Goal: Task Accomplishment & Management: Manage account settings

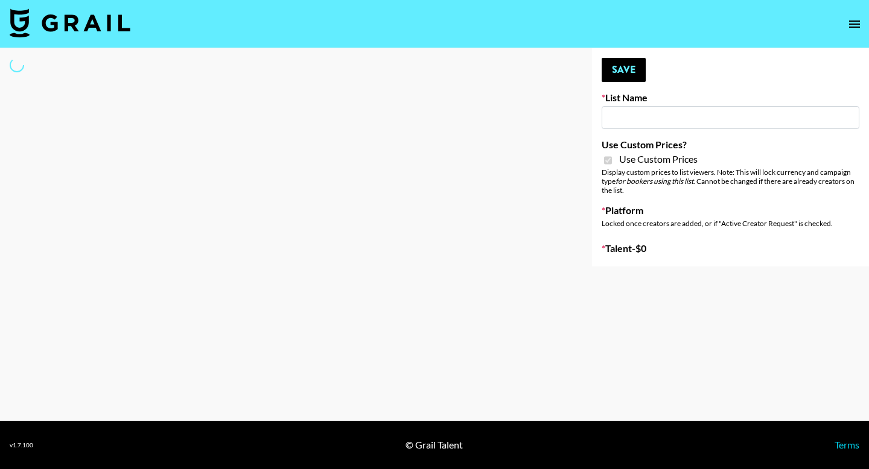
type input "Hetras - US creators in Korea"
checkbox input "true"
select select "Brand"
type input "Shokz"
select select "Song"
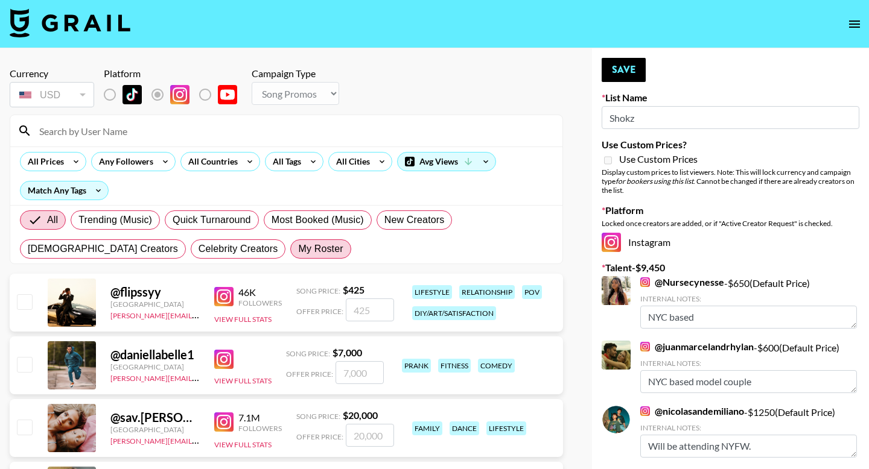
click at [298, 252] on span "My Roster" at bounding box center [320, 249] width 45 height 14
click at [298, 249] on input "My Roster" at bounding box center [298, 249] width 0 height 0
radio input "true"
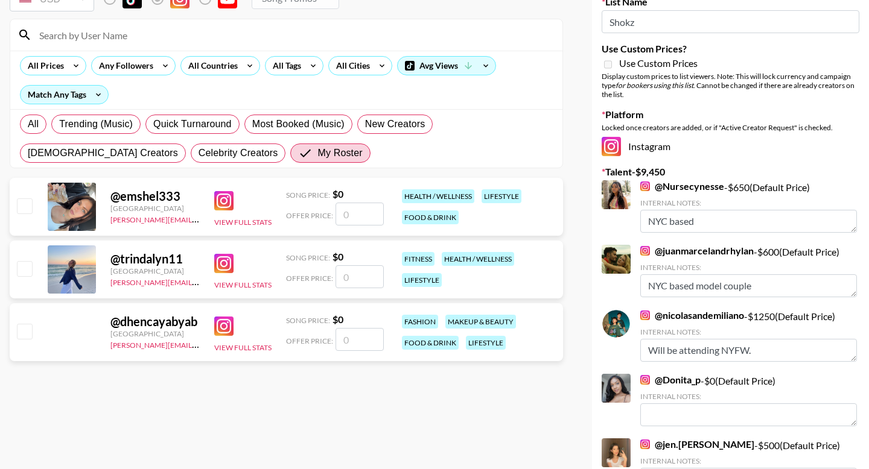
scroll to position [103, 0]
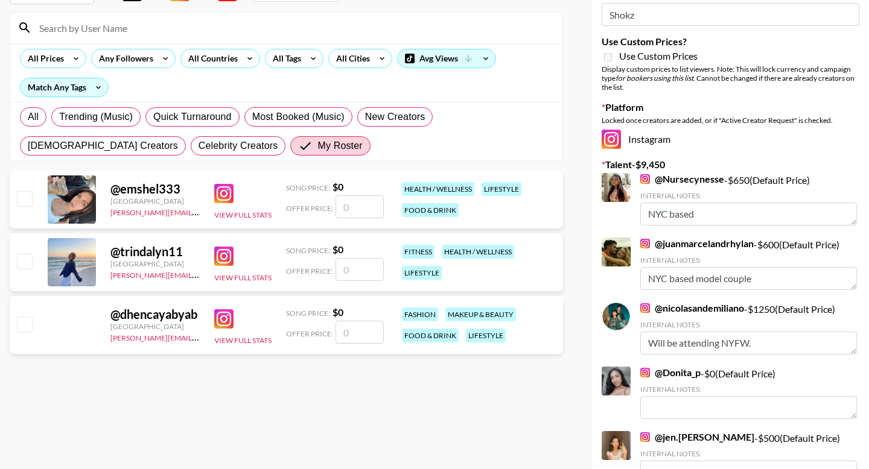
click at [26, 331] on input "checkbox" at bounding box center [24, 324] width 14 height 14
checkbox input "false"
click at [26, 265] on input "checkbox" at bounding box center [24, 261] width 14 height 14
checkbox input "false"
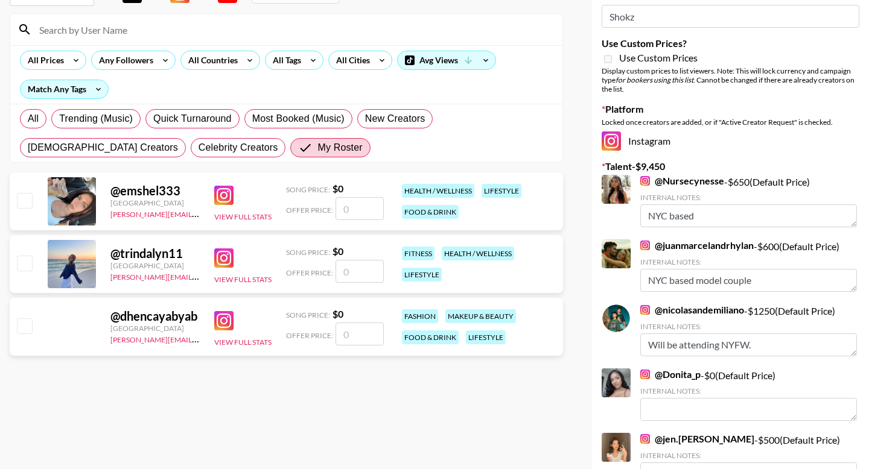
scroll to position [110, 0]
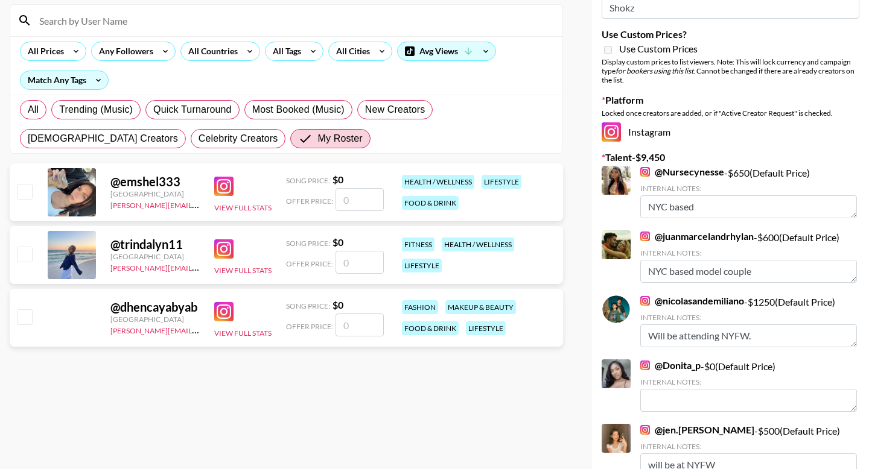
click at [24, 322] on input "checkbox" at bounding box center [24, 316] width 14 height 14
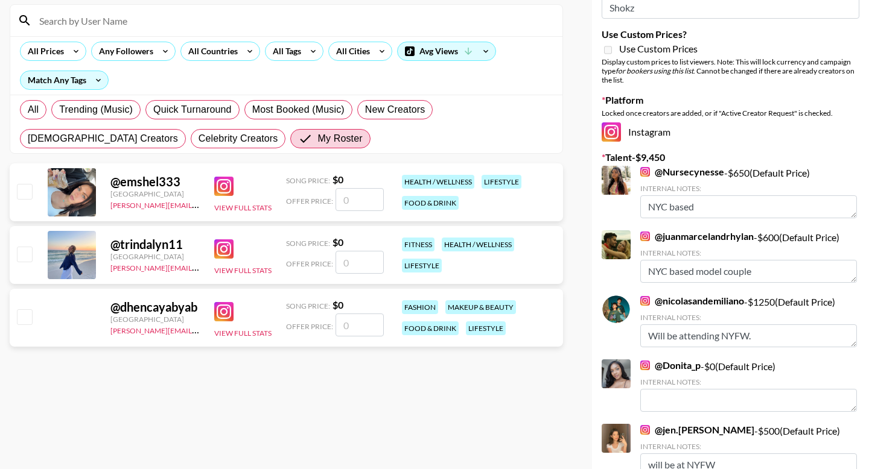
checkbox input "false"
click at [25, 256] on input "checkbox" at bounding box center [24, 254] width 14 height 14
checkbox input "false"
click at [27, 189] on input "checkbox" at bounding box center [24, 191] width 14 height 14
checkbox input "false"
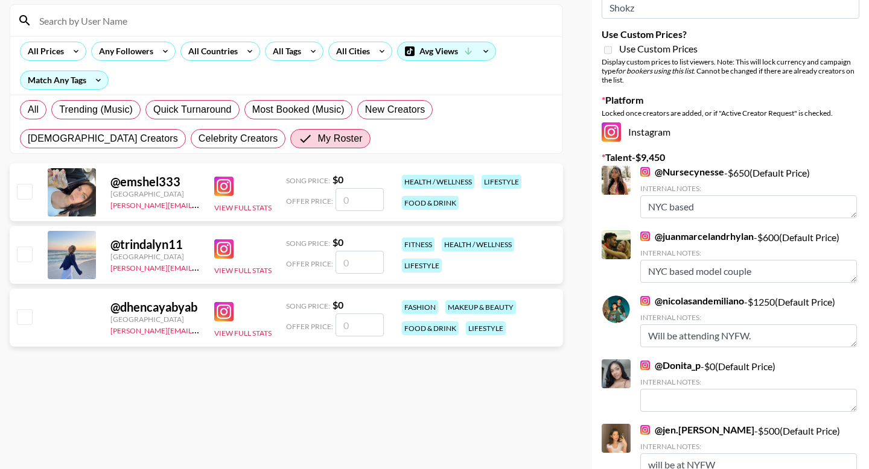
click at [358, 203] on input "number" at bounding box center [359, 199] width 48 height 23
type input "1"
checkbox input "true"
type input "1000"
click at [358, 273] on input "number" at bounding box center [359, 262] width 48 height 23
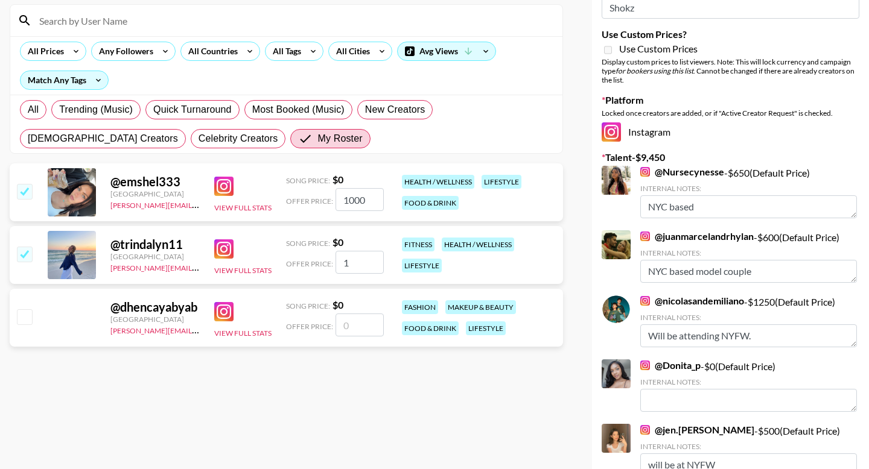
type input "17"
checkbox input "true"
type input "1750"
click at [360, 319] on input "number" at bounding box center [359, 325] width 48 height 23
type input "22"
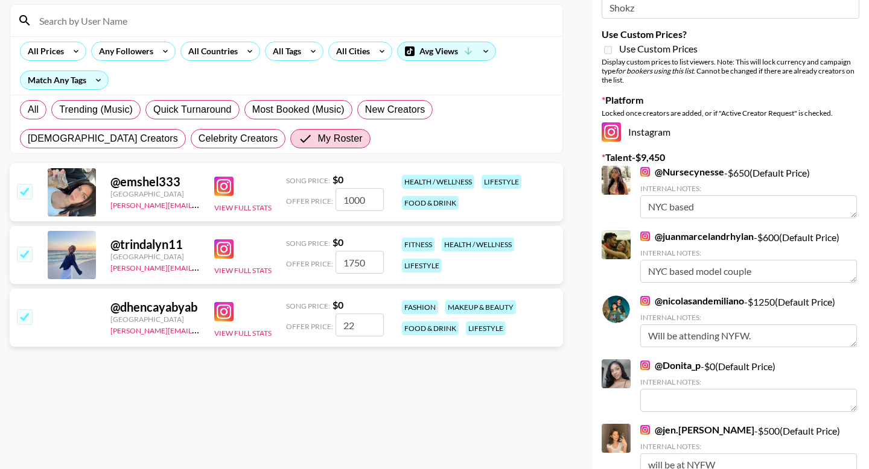
checkbox input "true"
type input "2250"
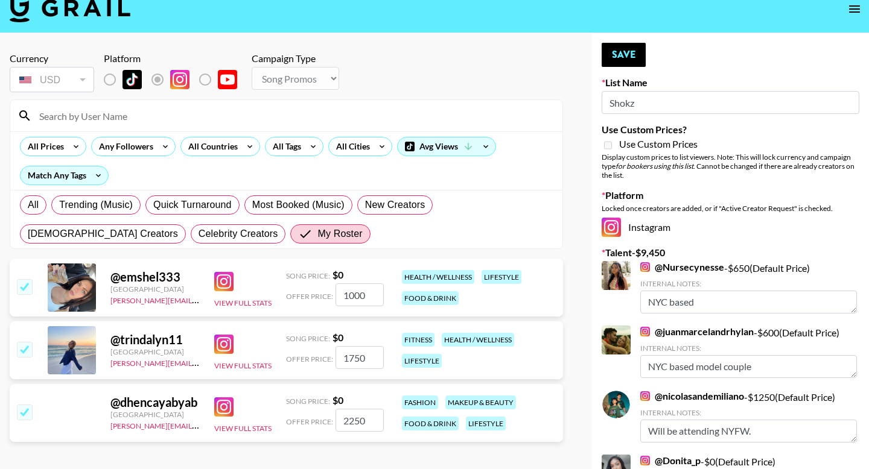
scroll to position [0, 0]
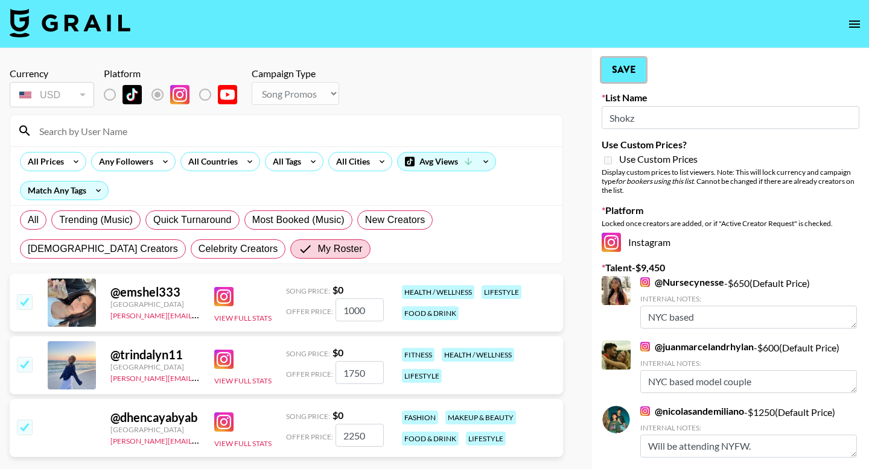
click at [612, 74] on button "Save" at bounding box center [623, 70] width 44 height 24
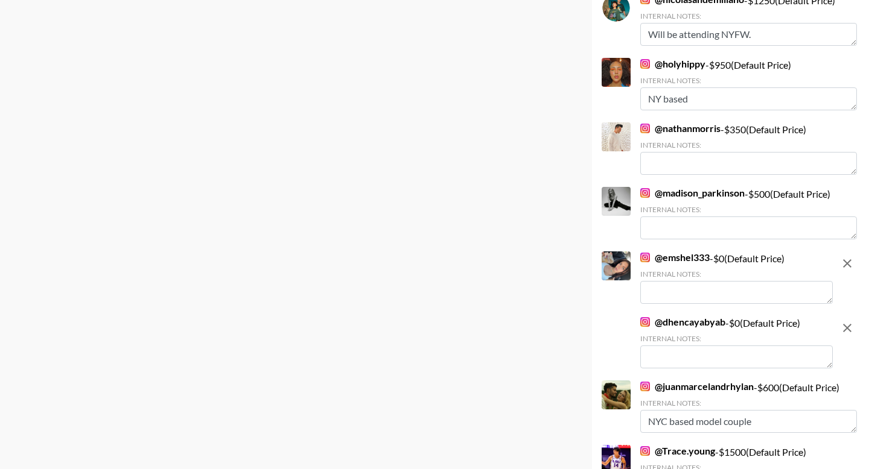
scroll to position [769, 0]
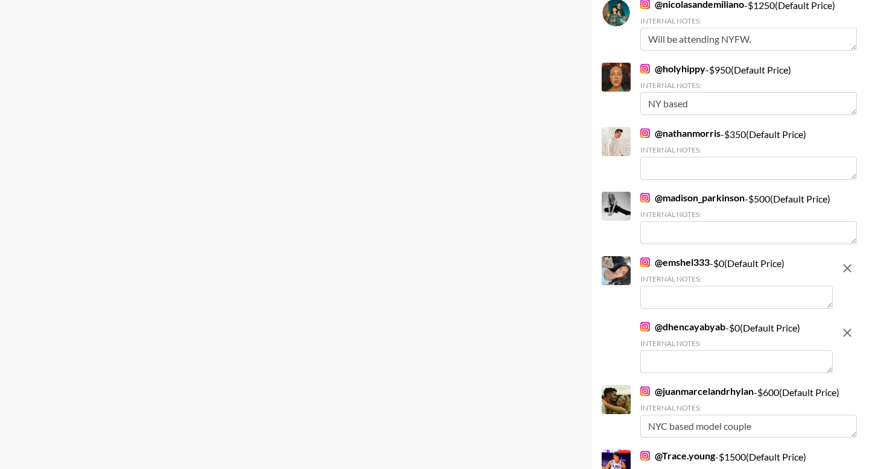
click at [696, 360] on textarea at bounding box center [736, 362] width 192 height 23
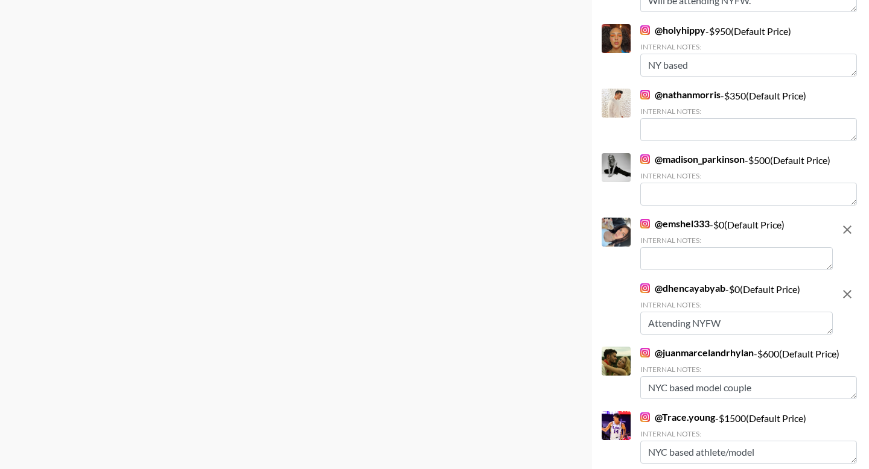
scroll to position [0, 0]
type textarea "Attending NYFW"
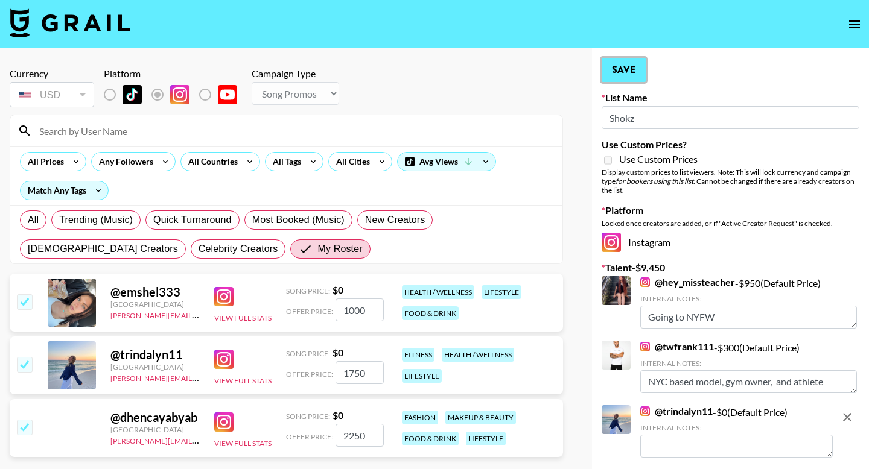
click at [618, 69] on button "Save" at bounding box center [623, 70] width 44 height 24
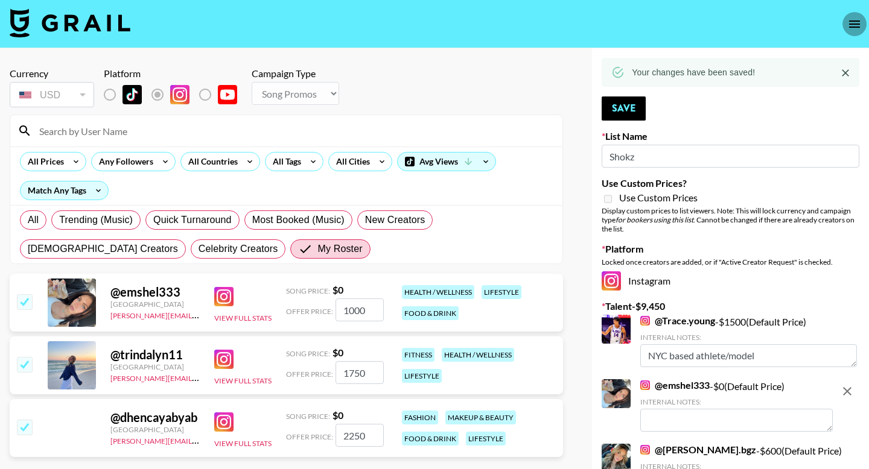
click at [854, 24] on icon "open drawer" at bounding box center [854, 24] width 11 height 7
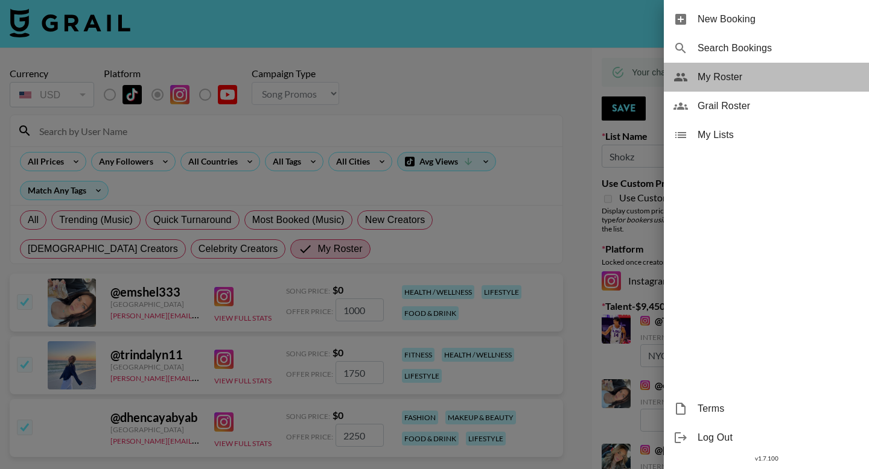
click at [708, 74] on span "My Roster" at bounding box center [778, 77] width 162 height 14
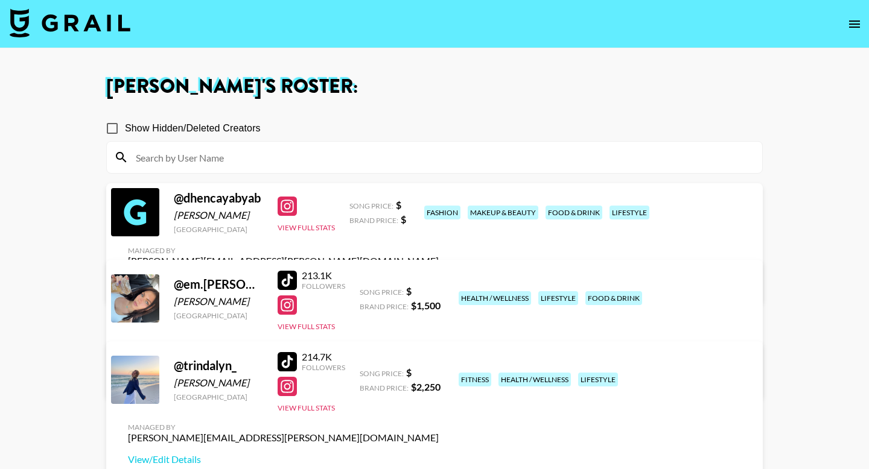
click at [439, 277] on link "View/Edit Details" at bounding box center [283, 283] width 311 height 12
click at [395, 220] on div "Brand Price: $" at bounding box center [377, 220] width 57 height 12
click at [404, 209] on div "Song Price: $" at bounding box center [377, 205] width 57 height 12
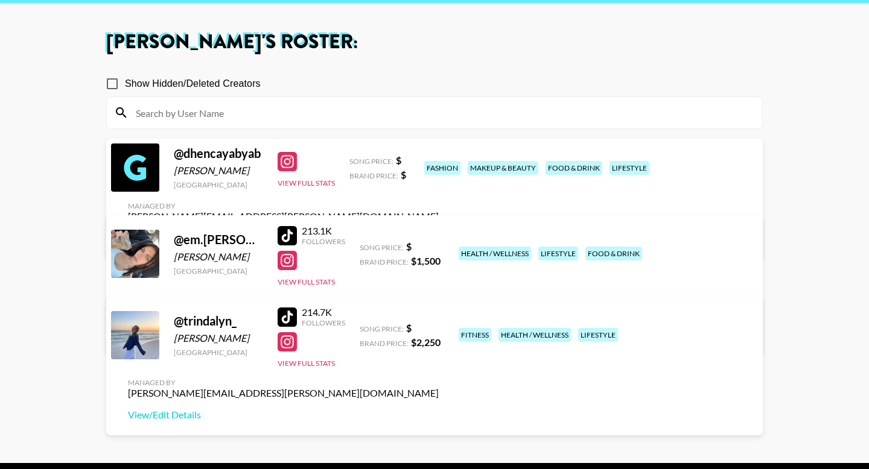
scroll to position [46, 0]
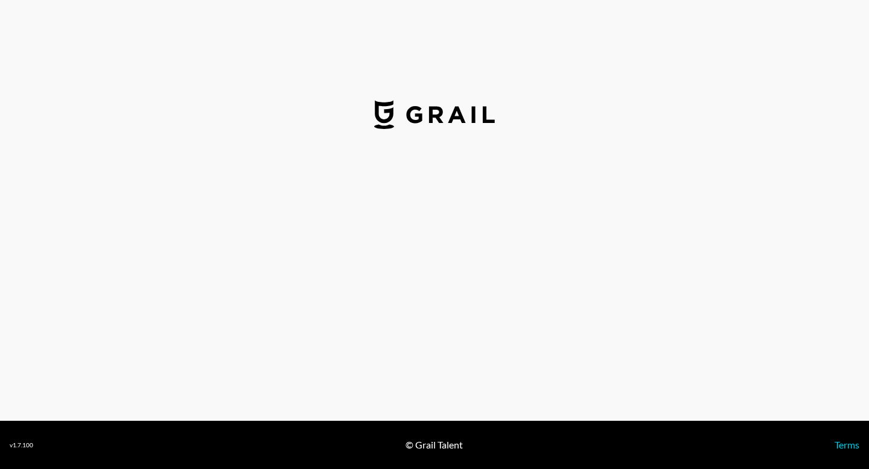
select select "USD"
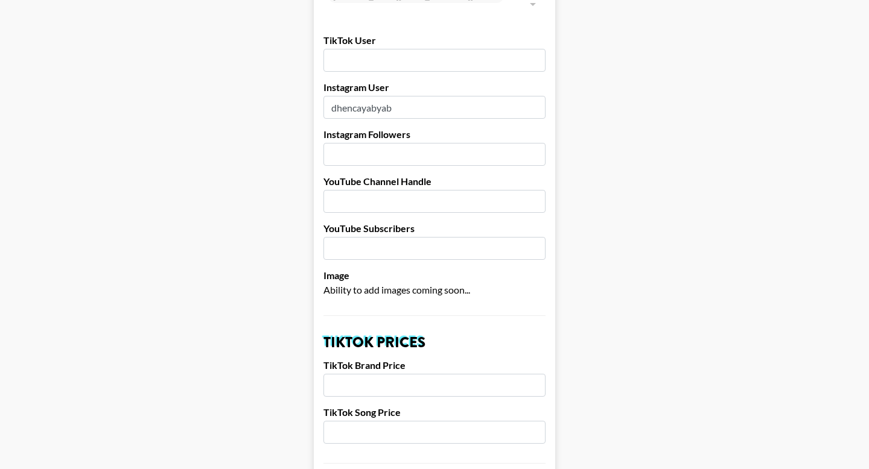
scroll to position [133, 0]
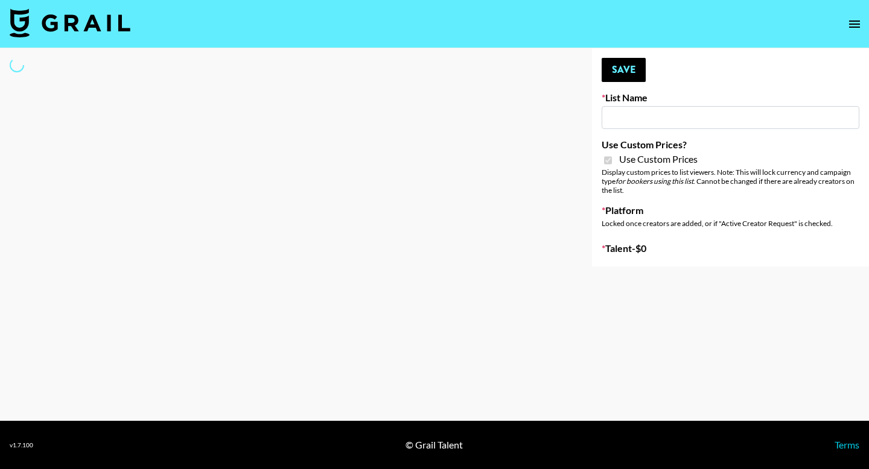
type input "Soapbox Nanos"
checkbox input "true"
select select "Brand"
type input "Grace Club"
checkbox input "true"
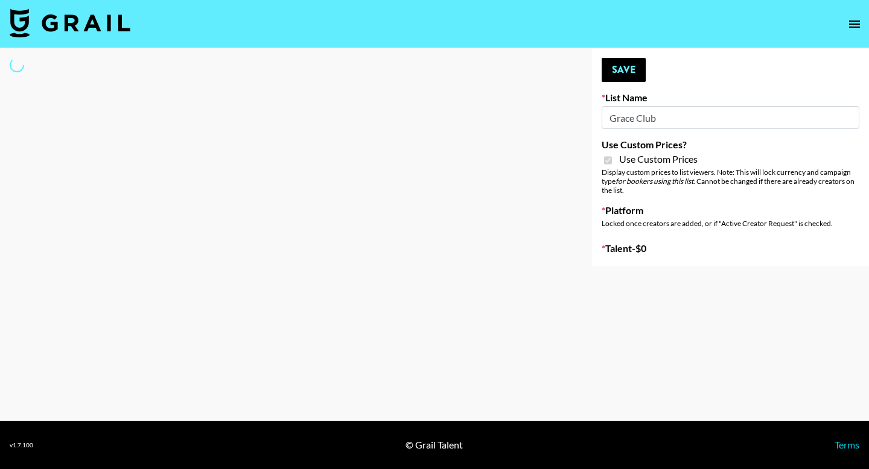
select select "Brand"
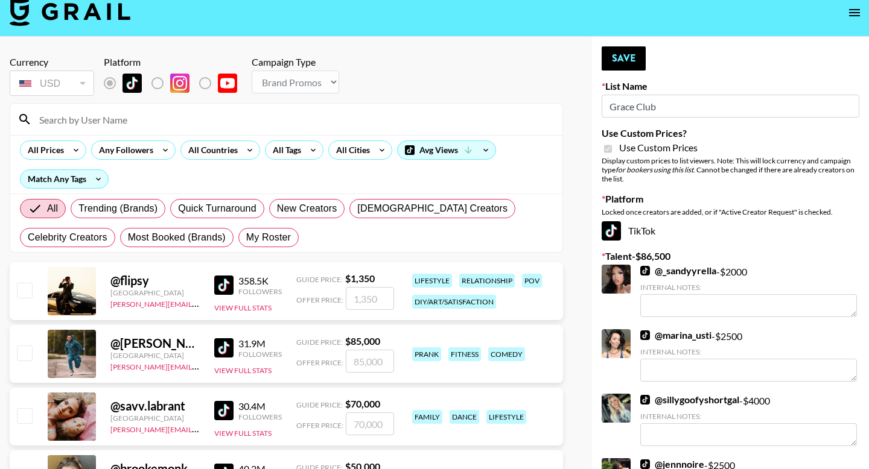
scroll to position [14, 0]
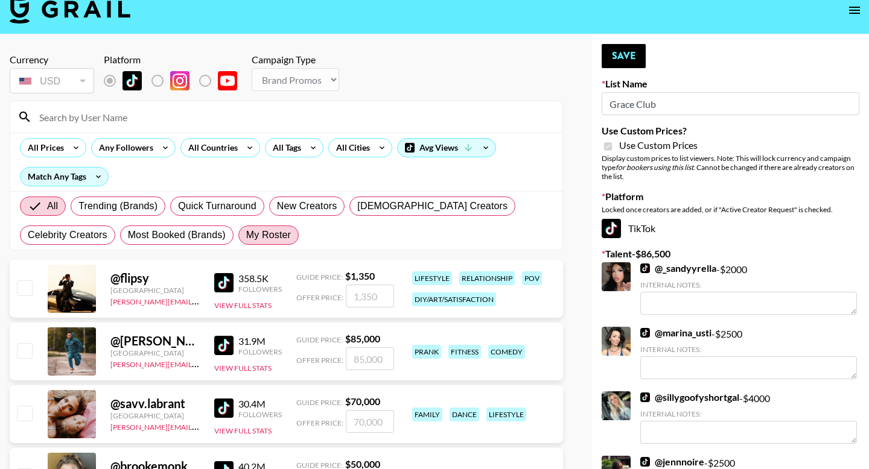
click at [268, 229] on span "My Roster" at bounding box center [268, 235] width 45 height 14
click at [246, 235] on input "My Roster" at bounding box center [246, 235] width 0 height 0
radio input "true"
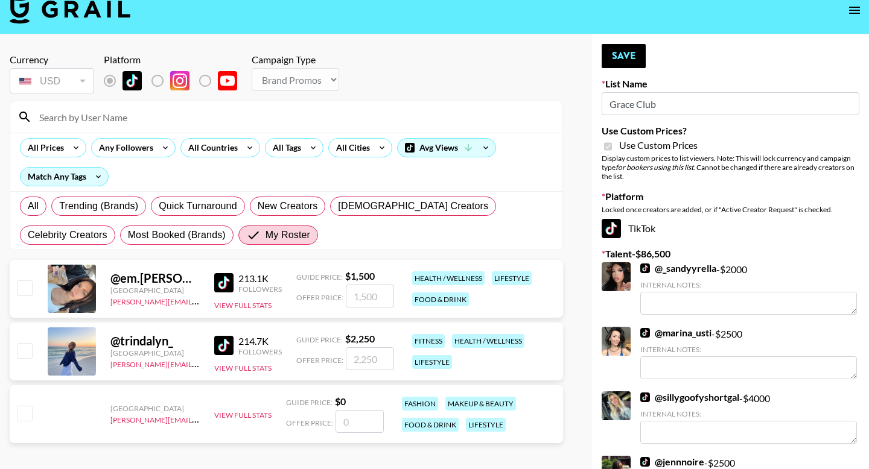
click at [22, 418] on input "checkbox" at bounding box center [24, 413] width 14 height 14
checkbox input "false"
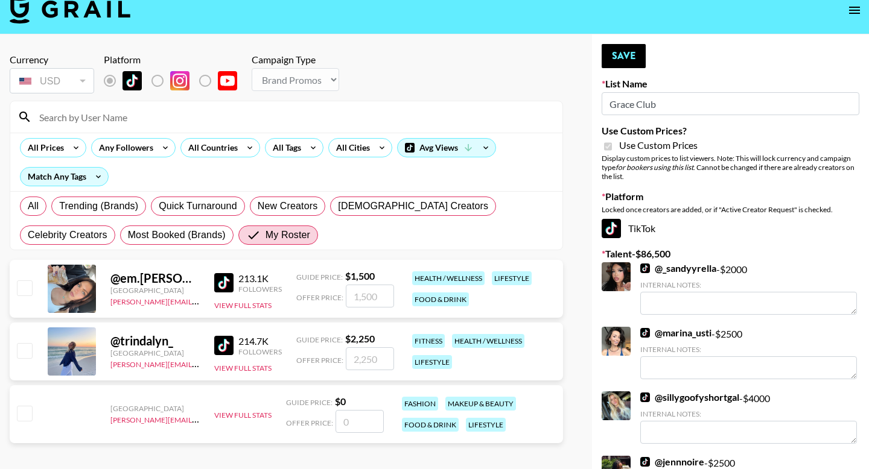
click at [337, 431] on input "number" at bounding box center [359, 421] width 48 height 23
click at [25, 294] on input "checkbox" at bounding box center [24, 288] width 14 height 14
checkbox input "true"
type input "1500"
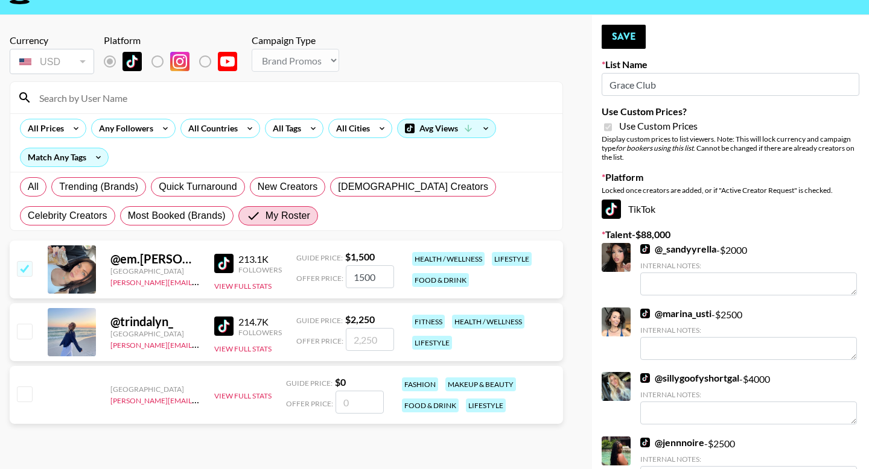
scroll to position [35, 0]
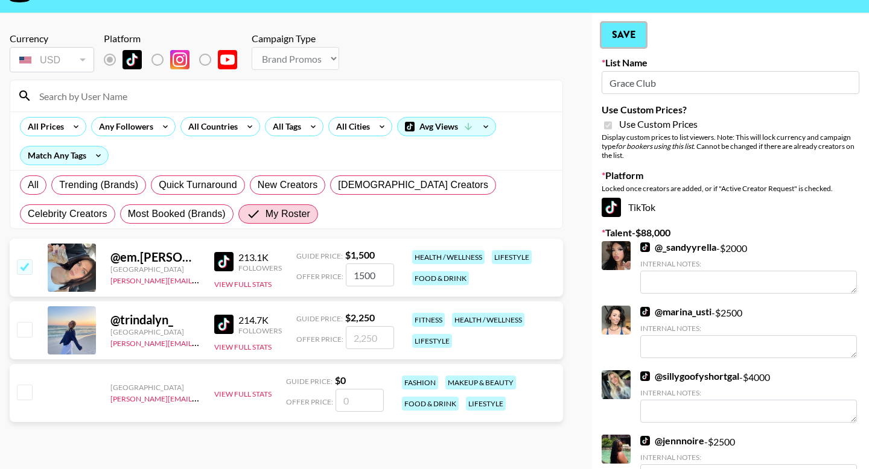
click at [613, 45] on button "Save" at bounding box center [623, 35] width 44 height 24
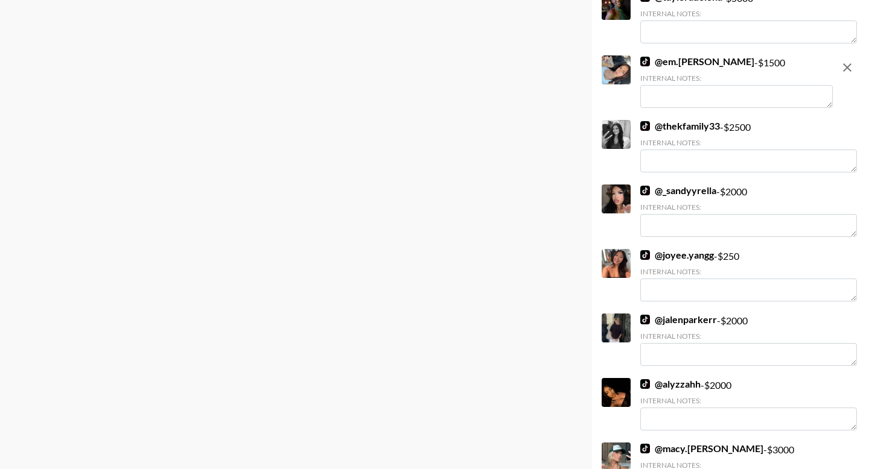
scroll to position [1808, 0]
